Goal: Navigation & Orientation: Find specific page/section

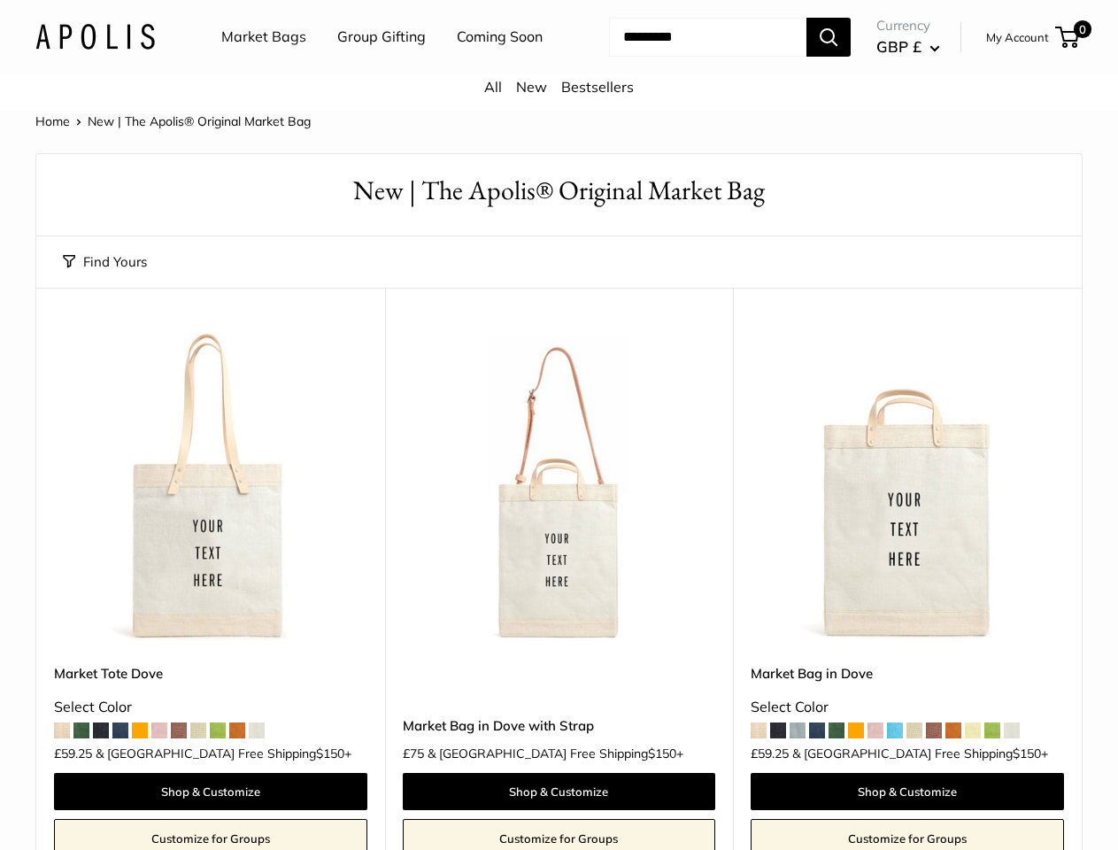
click at [559, 66] on nav "Market Bags Group Gifting Coming Soon" at bounding box center [397, 37] width 423 height 57
click at [377, 66] on ul "Market Bags Group Gifting Coming Soon" at bounding box center [397, 37] width 352 height 57
click at [687, 57] on input "Search..." at bounding box center [707, 37] width 197 height 39
click at [104, 274] on button "Find Yours" at bounding box center [105, 262] width 84 height 25
